Goal: Browse casually: Explore the website without a specific task or goal

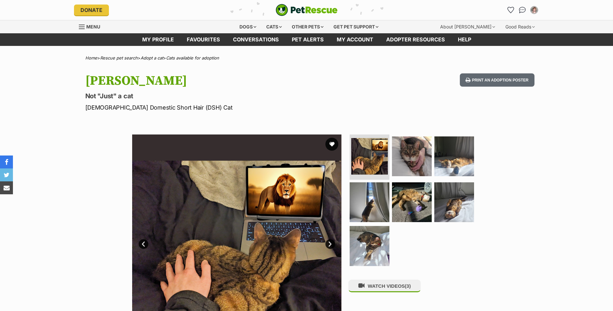
click at [329, 245] on link "Next" at bounding box center [330, 244] width 10 height 10
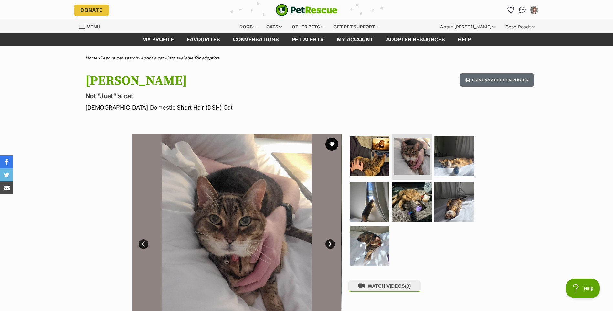
click at [329, 243] on link "Next" at bounding box center [330, 244] width 10 height 10
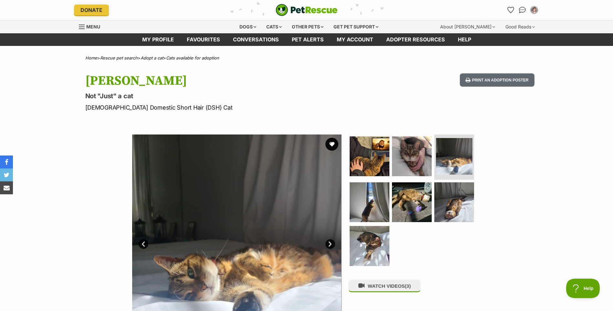
click at [329, 243] on link "Next" at bounding box center [330, 244] width 10 height 10
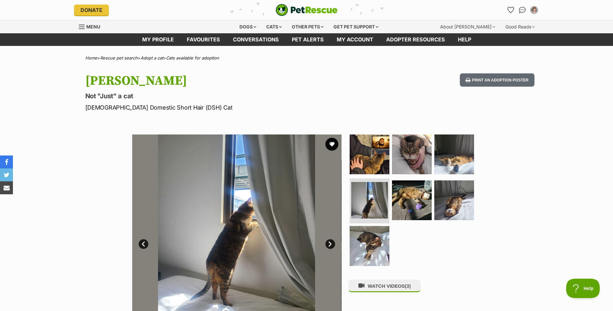
click at [329, 243] on link "Next" at bounding box center [330, 244] width 10 height 10
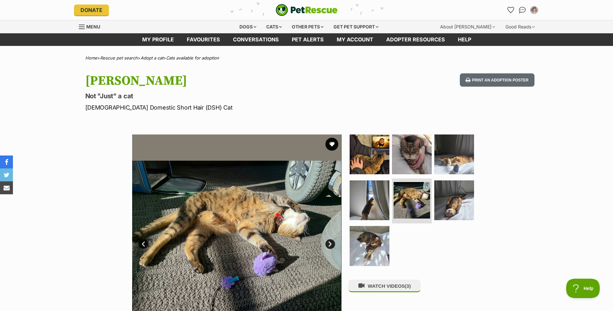
click at [329, 243] on link "Next" at bounding box center [330, 244] width 10 height 10
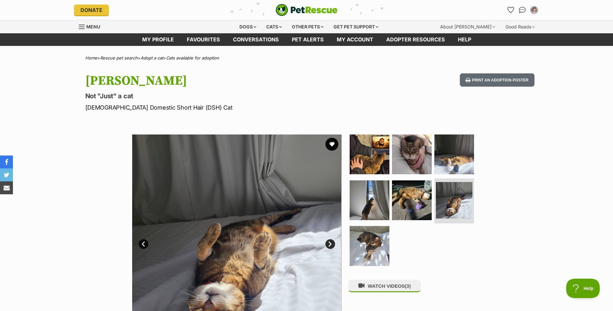
click at [329, 243] on link "Next" at bounding box center [330, 244] width 10 height 10
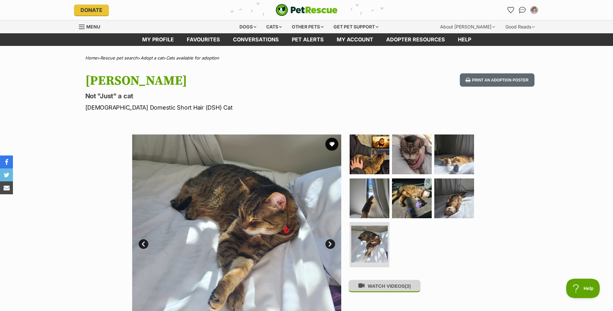
click at [380, 290] on button "WATCH VIDEOS (3)" at bounding box center [384, 285] width 72 height 13
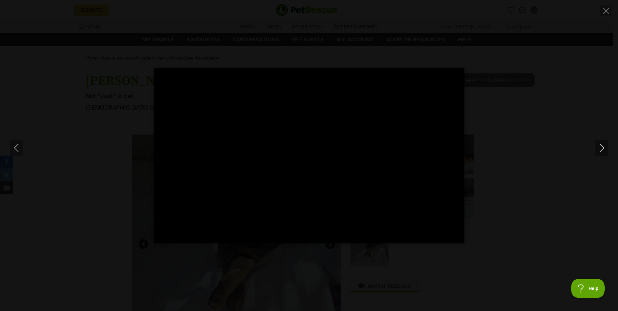
type input "100"
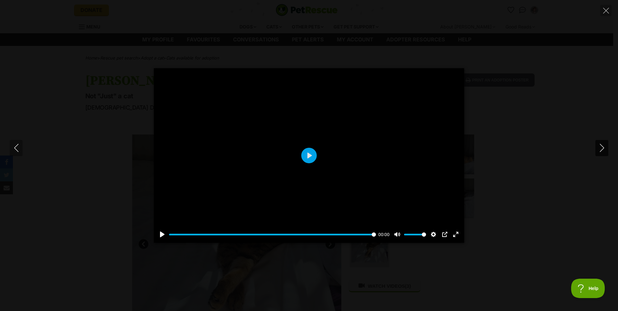
click at [603, 145] on icon "Next" at bounding box center [601, 148] width 8 height 8
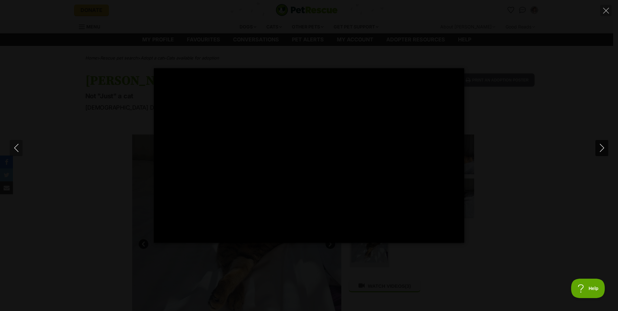
type input "100"
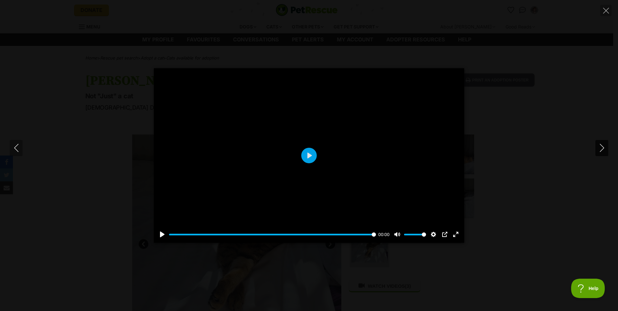
click at [600, 150] on icon "Next" at bounding box center [601, 148] width 8 height 8
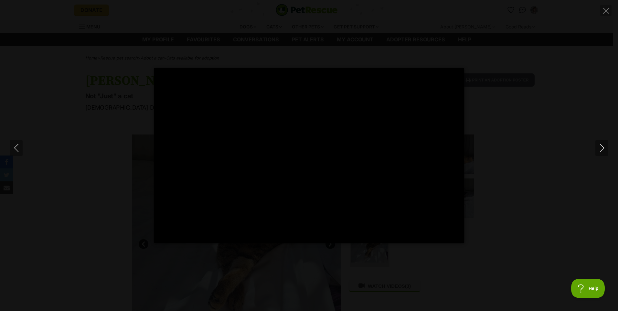
type input "84.38"
